Goal: Task Accomplishment & Management: Manage account settings

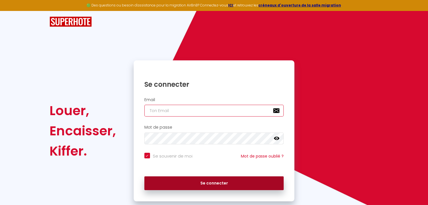
type input "[EMAIL_ADDRESS][DOMAIN_NAME]"
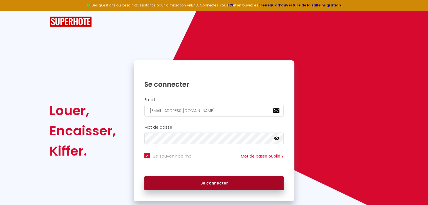
click at [236, 185] on button "Se connecter" at bounding box center [213, 184] width 139 height 14
checkbox input "true"
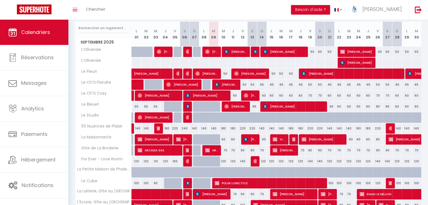
scroll to position [64, 0]
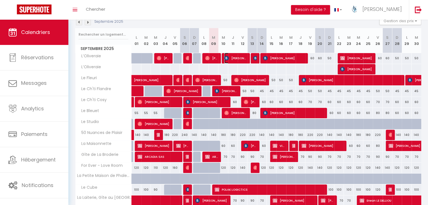
click at [237, 57] on span "[PERSON_NAME] Lobke" at bounding box center [235, 58] width 22 height 11
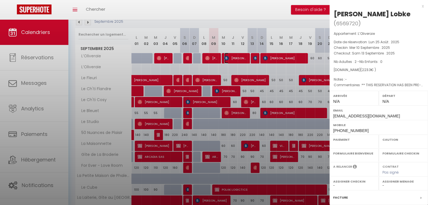
select select "OK"
select select "0"
select select "1"
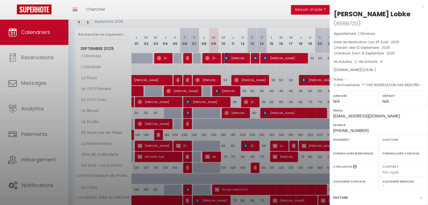
select select
select select "35023"
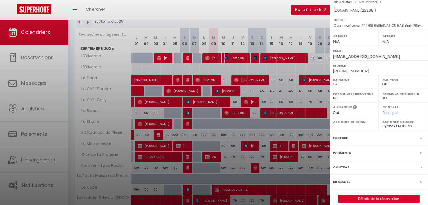
scroll to position [65, 0]
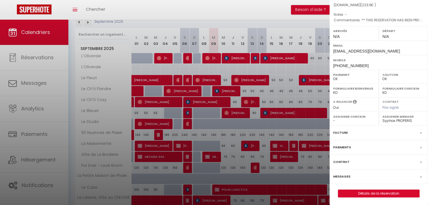
click at [343, 174] on label "Messages" at bounding box center [341, 177] width 17 height 6
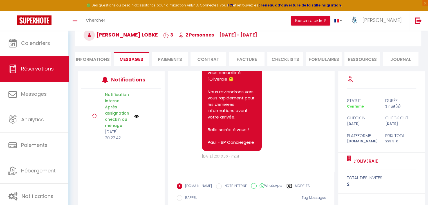
scroll to position [91, 0]
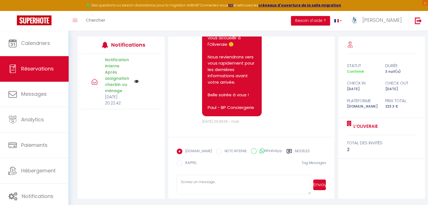
click at [217, 183] on textarea at bounding box center [244, 185] width 134 height 20
paste textarea "Bonjour X, En espérant que votre séjour [PERSON_NAME] se prépare activement ! P…"
click at [217, 182] on textarea "Bonjour X, En espérant que votre séjour [PERSON_NAME] se prépare activement ! P…" at bounding box center [244, 185] width 134 height 20
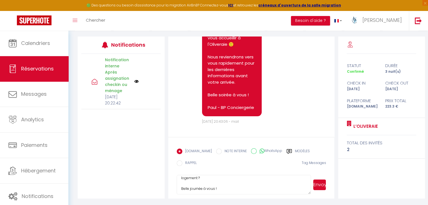
type textarea "Bonjour, En espérant que votre séjour [PERSON_NAME] se prépare activement ! Pou…"
click at [320, 182] on button "Envoyer" at bounding box center [319, 185] width 13 height 11
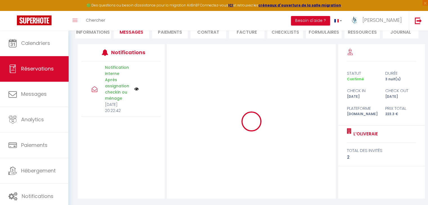
scroll to position [0, 0]
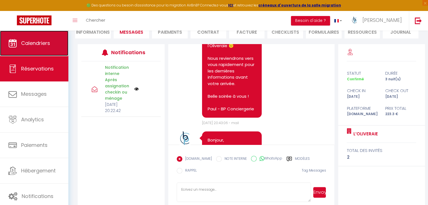
click at [49, 42] on span "Calendriers" at bounding box center [35, 43] width 29 height 7
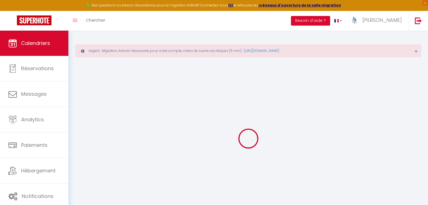
select select
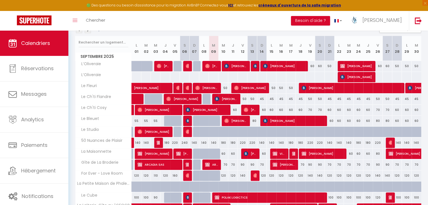
scroll to position [112, 0]
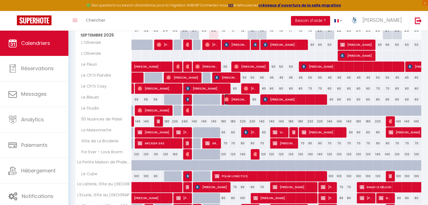
click at [238, 99] on span "[PERSON_NAME]" at bounding box center [235, 99] width 22 height 11
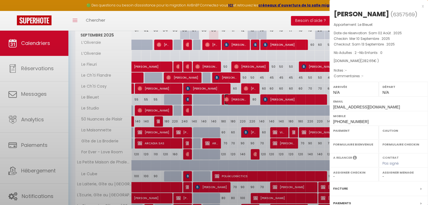
select select "OK"
select select "0"
select select "1"
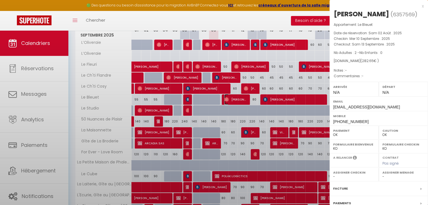
select select
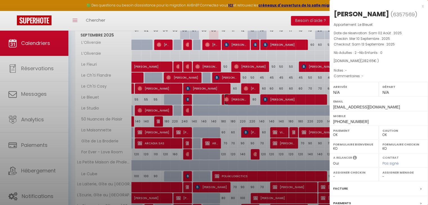
select select "36459"
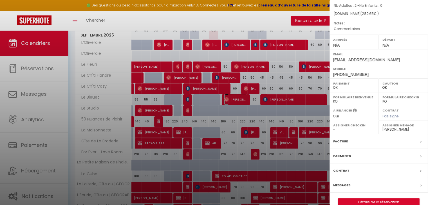
scroll to position [56, 0]
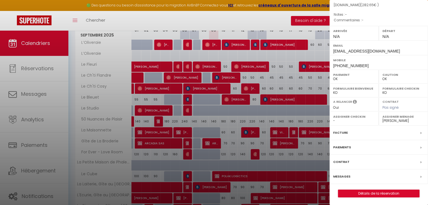
click at [348, 174] on label "Messages" at bounding box center [341, 177] width 17 height 6
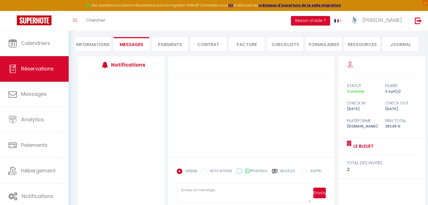
scroll to position [80, 0]
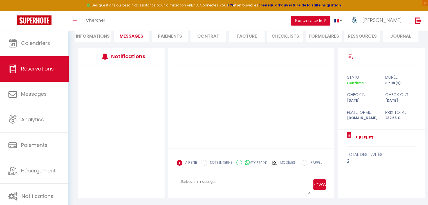
click at [249, 183] on textarea at bounding box center [244, 185] width 134 height 20
paste textarea "Bonjour X, En espérant que votre séjour au BLEUET se prépare activement ! Pouve…"
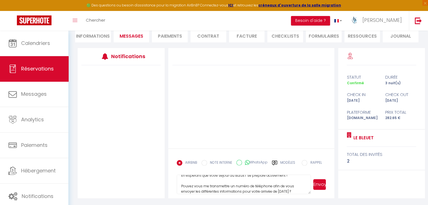
scroll to position [0, 0]
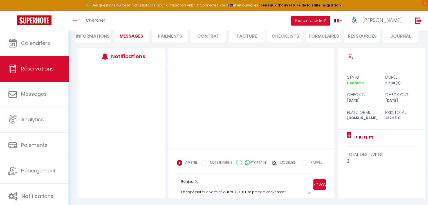
click at [249, 181] on textarea "Bonjour X, En espérant que votre séjour au BLEUET se prépare activement ! Pouve…" at bounding box center [244, 185] width 134 height 20
type textarea "Bonjour [PERSON_NAME], En espérant que votre séjour au BLEUET se prépare active…"
click at [317, 184] on button "Envoyer" at bounding box center [319, 184] width 13 height 11
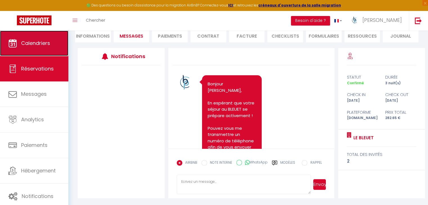
click at [37, 39] on link "Calendriers" at bounding box center [34, 43] width 68 height 25
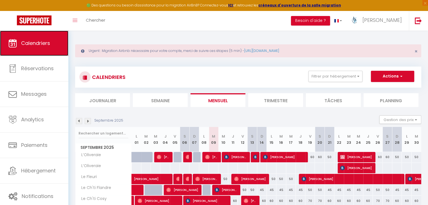
click at [33, 48] on link "Calendriers" at bounding box center [34, 43] width 68 height 25
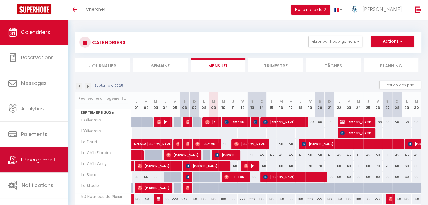
click at [40, 162] on span "Hébergement" at bounding box center [38, 159] width 35 height 7
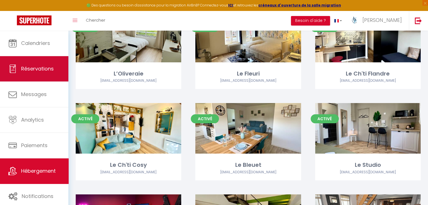
scroll to position [62, 0]
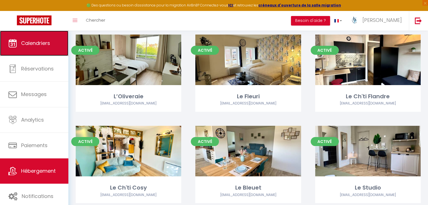
click at [35, 36] on link "Calendriers" at bounding box center [34, 43] width 68 height 25
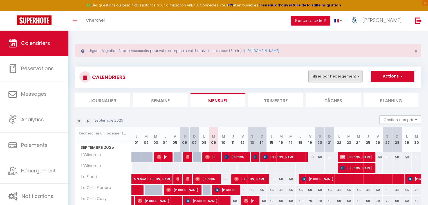
click at [343, 78] on button "Filtrer par hébergement" at bounding box center [335, 76] width 54 height 11
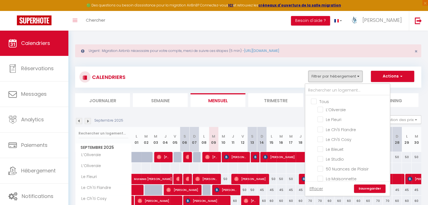
click at [344, 73] on button "Filtrer par hébergement" at bounding box center [335, 76] width 54 height 11
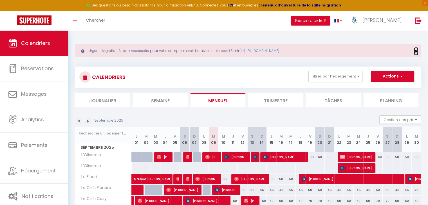
click at [415, 51] on span "×" at bounding box center [415, 51] width 3 height 7
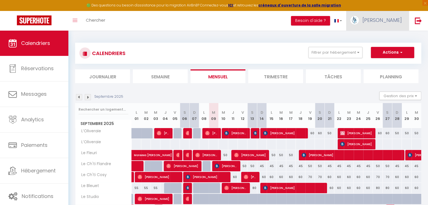
click at [392, 18] on span "[PERSON_NAME]" at bounding box center [381, 20] width 39 height 7
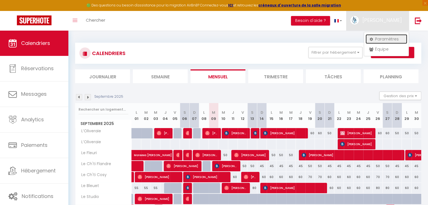
click at [384, 36] on link "Paramètres" at bounding box center [386, 39] width 42 height 10
select select "fr"
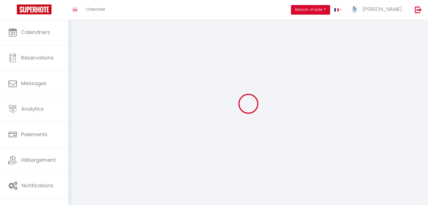
type input "[PERSON_NAME]"
type input "Fleury"
type input "0760065932"
type input "53D RUE CALMETTE GUERIN"
type input "59710"
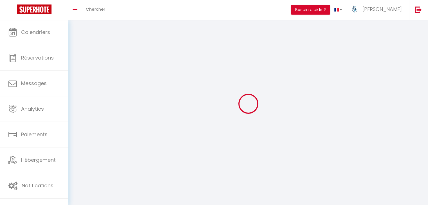
type input "ENNEVELIN"
type input "YWUGwglj1vfcgoOEd36Aggf1S"
type input "syq6RscDMyw5qdFkcgx3GV1hV"
type input "https://app.superhote.com/#/get-available-rentals/syq6RscDMyw5qdFkcgx3GV1hV"
select select "28"
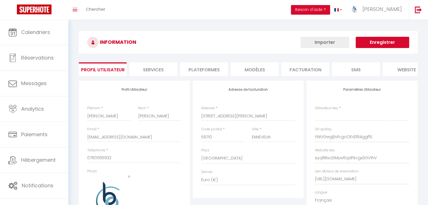
type input "YWUGwglj1vfcgoOEd36Aggf1S"
type input "syq6RscDMyw5qdFkcgx3GV1hV"
type input "https://app.superhote.com/#/get-available-rentals/syq6RscDMyw5qdFkcgx3GV1hV"
select select "fr"
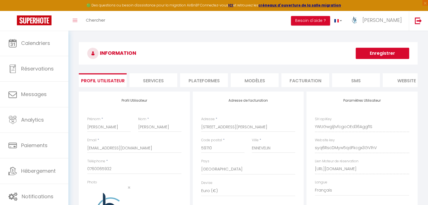
click at [165, 79] on li "Services" at bounding box center [153, 80] width 48 height 14
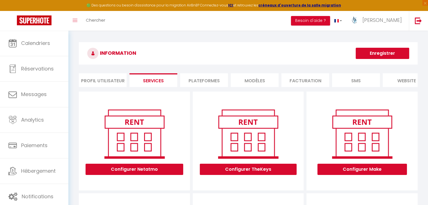
click at [205, 82] on li "Plateformes" at bounding box center [204, 80] width 48 height 14
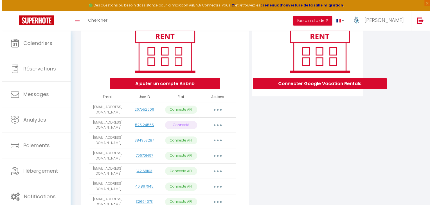
scroll to position [112, 0]
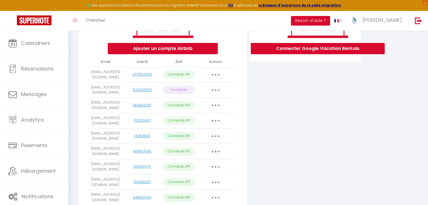
click at [216, 77] on button "button" at bounding box center [216, 74] width 16 height 9
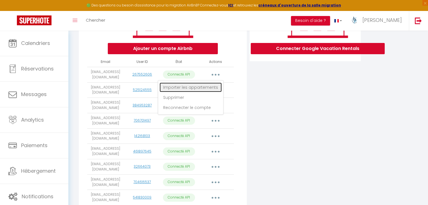
click at [195, 92] on link "Importer les appartements" at bounding box center [190, 88] width 62 height 10
select select "39869"
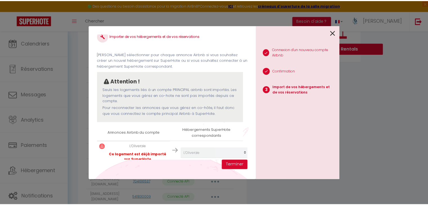
scroll to position [21, 0]
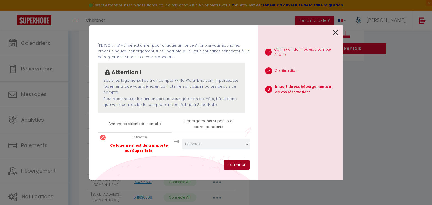
click at [238, 166] on button "Terminer" at bounding box center [237, 165] width 26 height 10
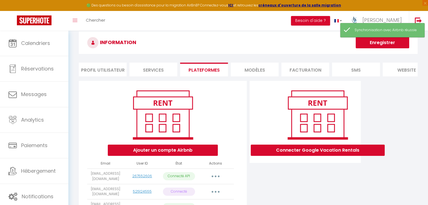
scroll to position [0, 0]
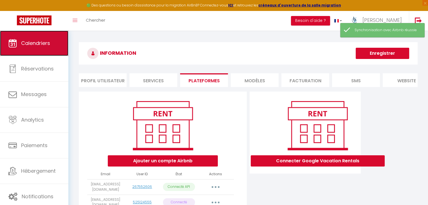
click at [39, 42] on span "Calendriers" at bounding box center [35, 43] width 29 height 7
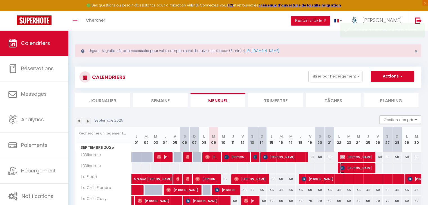
click at [368, 168] on span "[PERSON_NAME]" at bounding box center [356, 168] width 32 height 11
select select "OK"
select select "0"
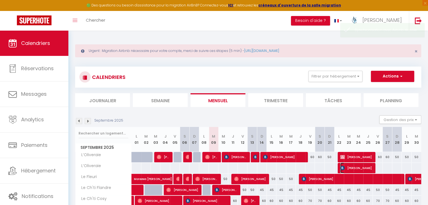
select select "1"
select select
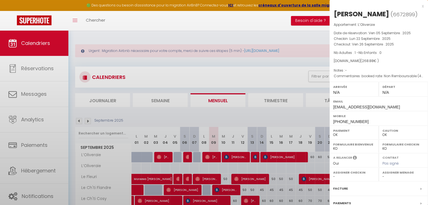
select select "35023"
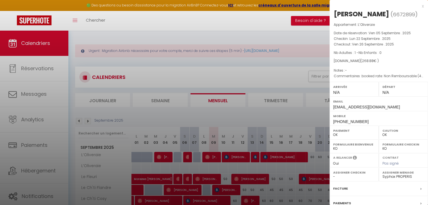
click at [291, 106] on div at bounding box center [214, 102] width 428 height 205
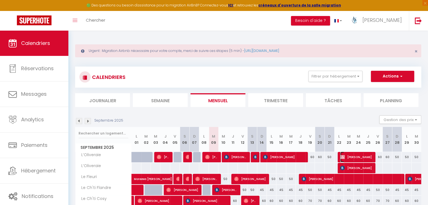
click at [344, 158] on img at bounding box center [342, 157] width 4 height 4
select select "KO"
select select "36459"
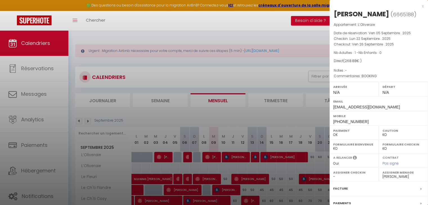
click at [285, 109] on div at bounding box center [214, 102] width 428 height 205
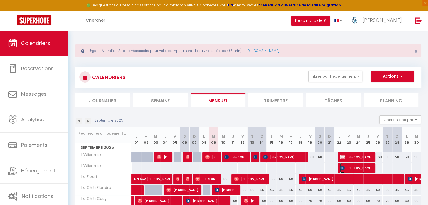
click at [362, 166] on span "[PERSON_NAME]" at bounding box center [356, 168] width 32 height 11
select select "OK"
select select "35023"
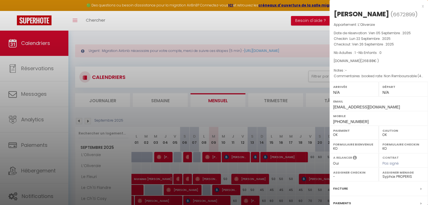
click at [291, 117] on div at bounding box center [214, 102] width 428 height 205
